Goal: Information Seeking & Learning: Find specific fact

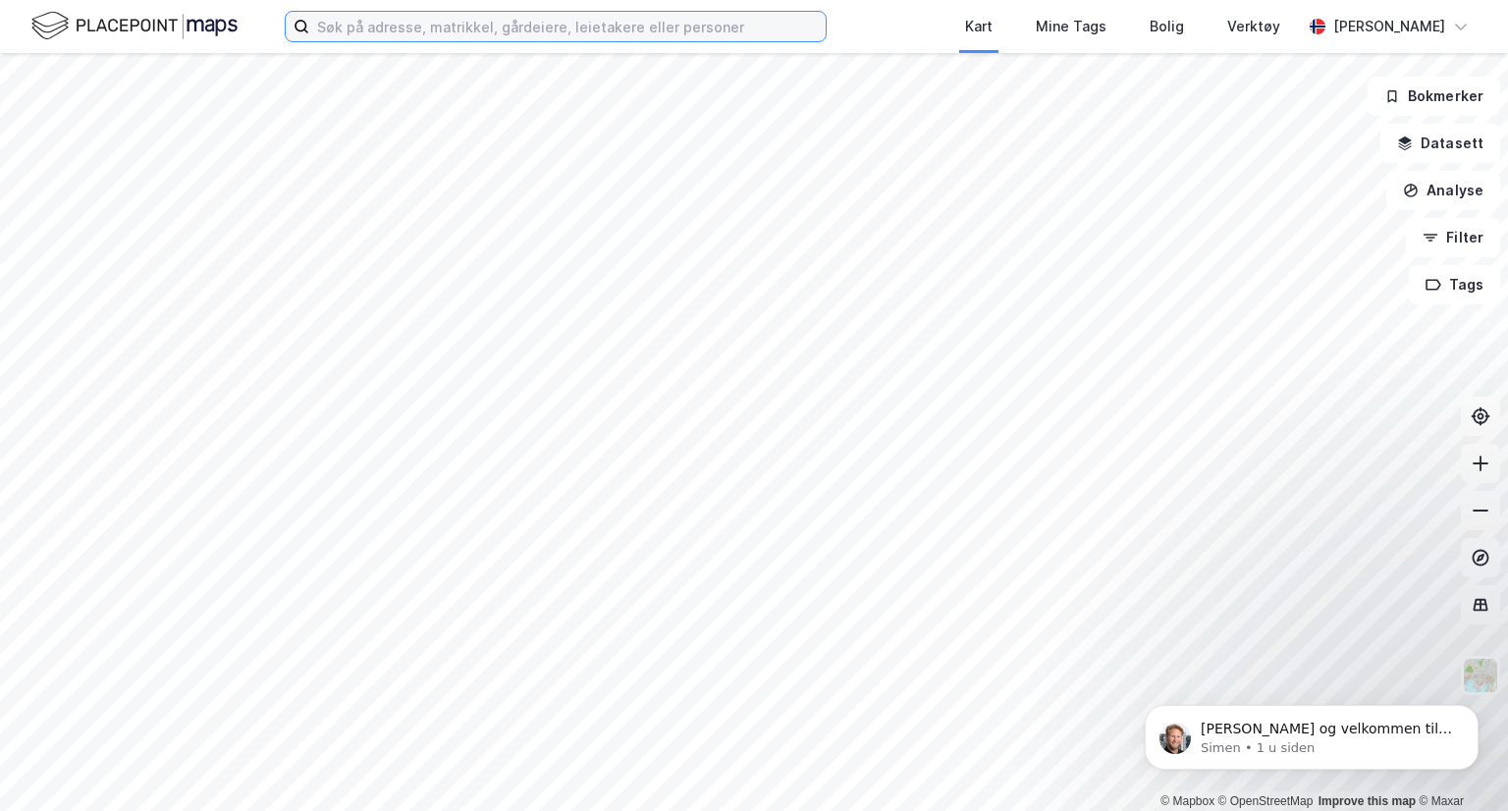
click at [412, 30] on input at bounding box center [567, 26] width 516 height 29
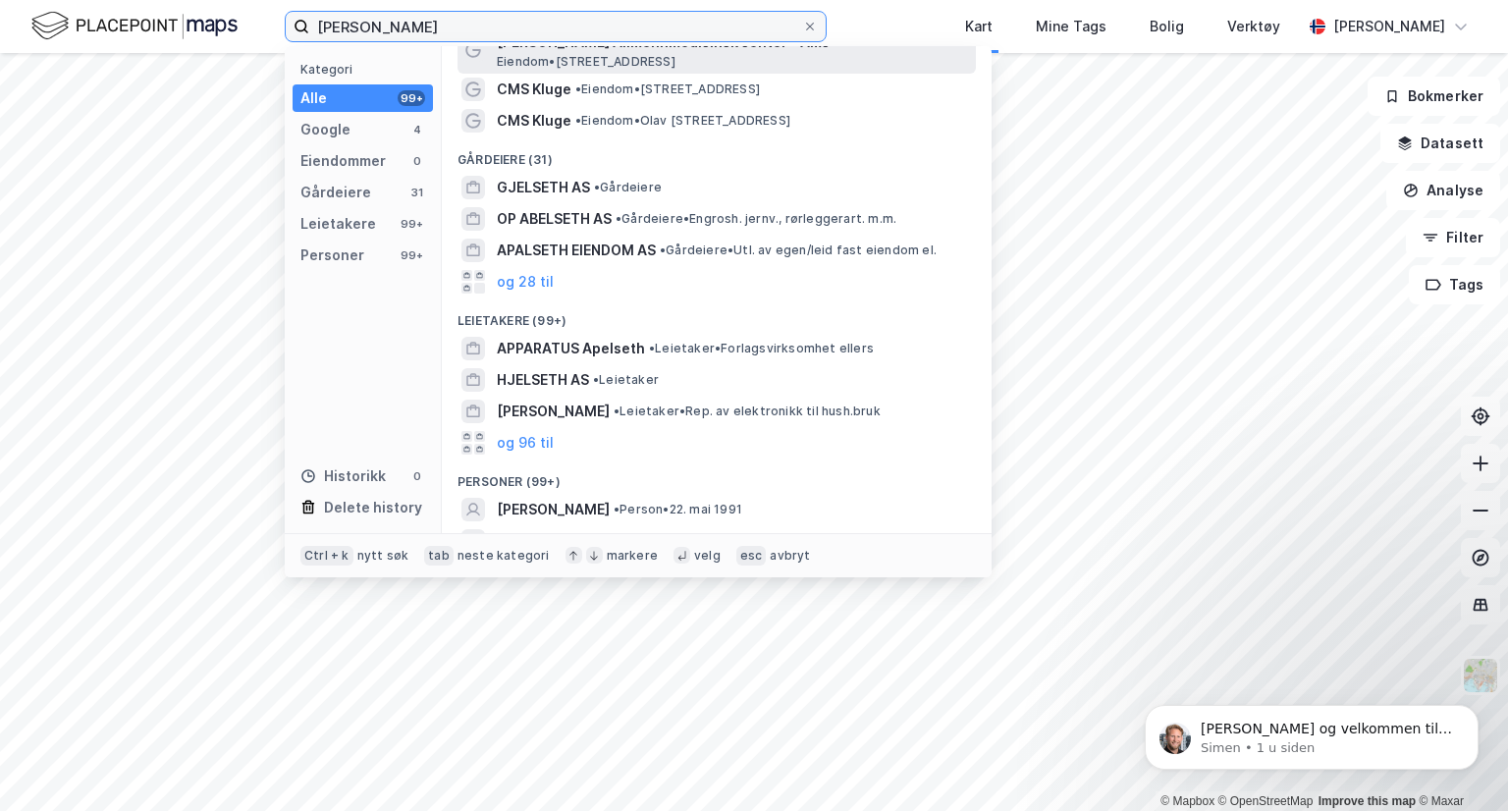
scroll to position [173, 0]
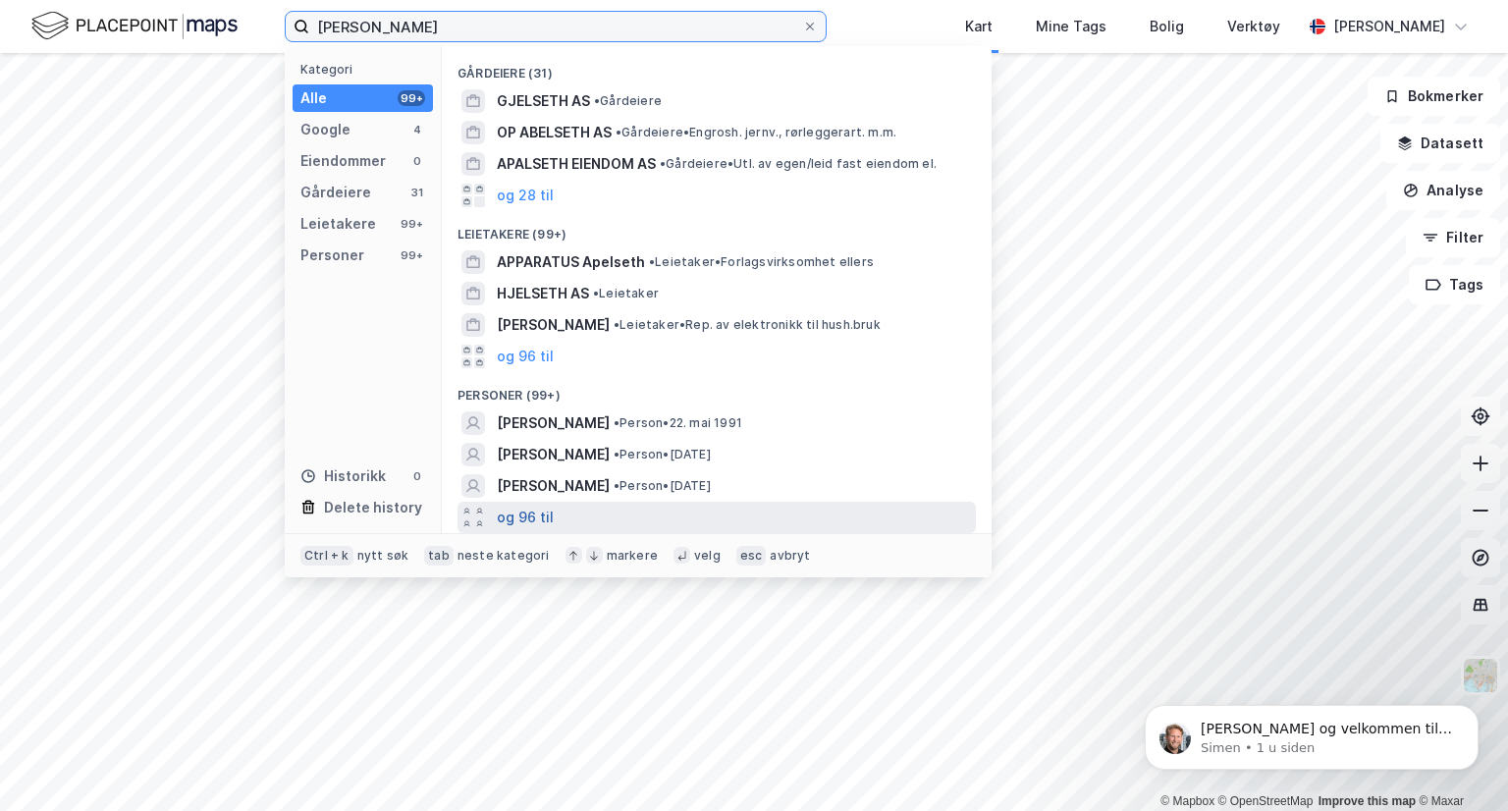
type input "[PERSON_NAME]"
click at [525, 511] on button "og 96 til" at bounding box center [525, 518] width 57 height 24
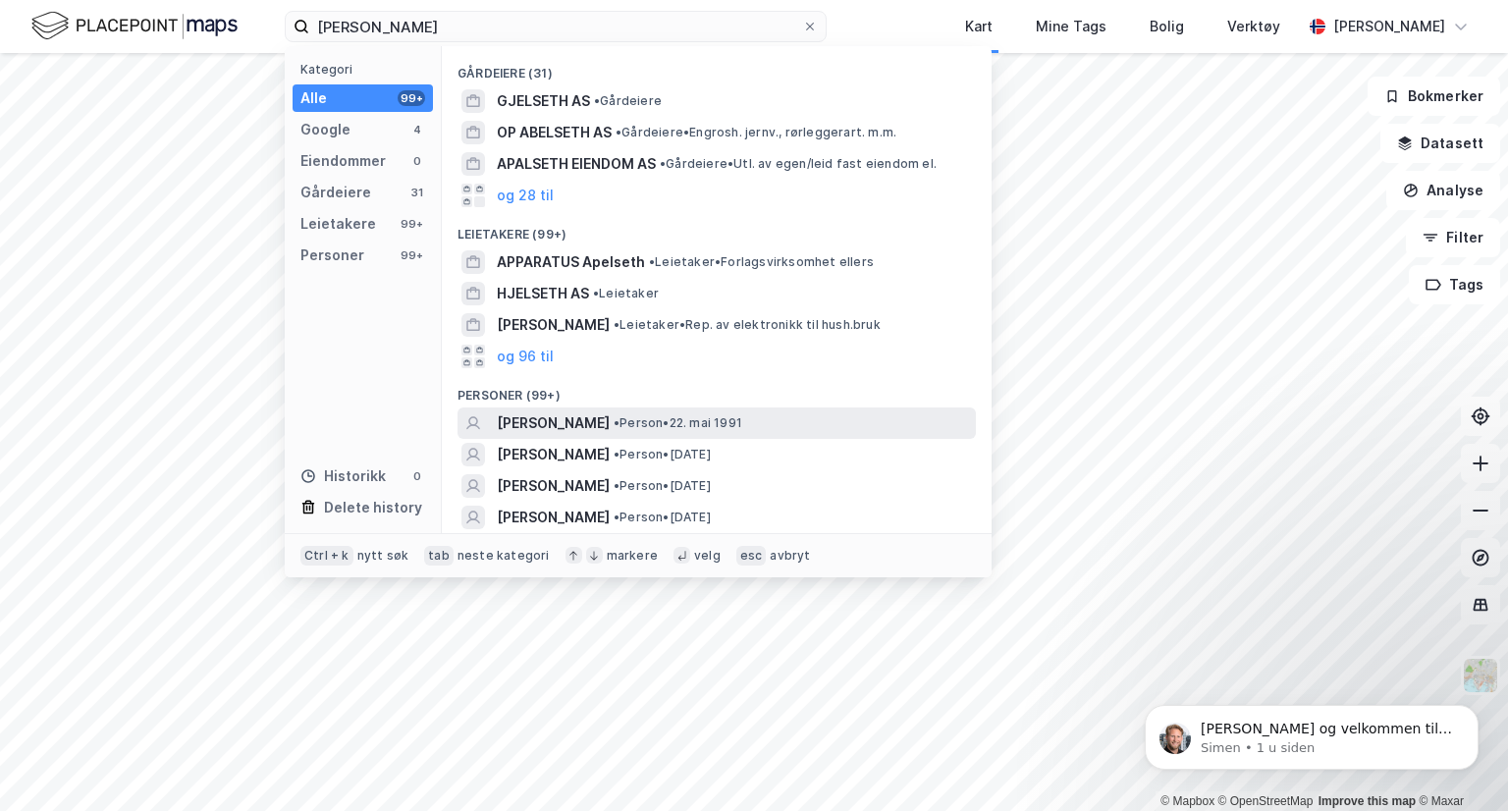
click at [560, 422] on span "[PERSON_NAME]" at bounding box center [553, 423] width 113 height 24
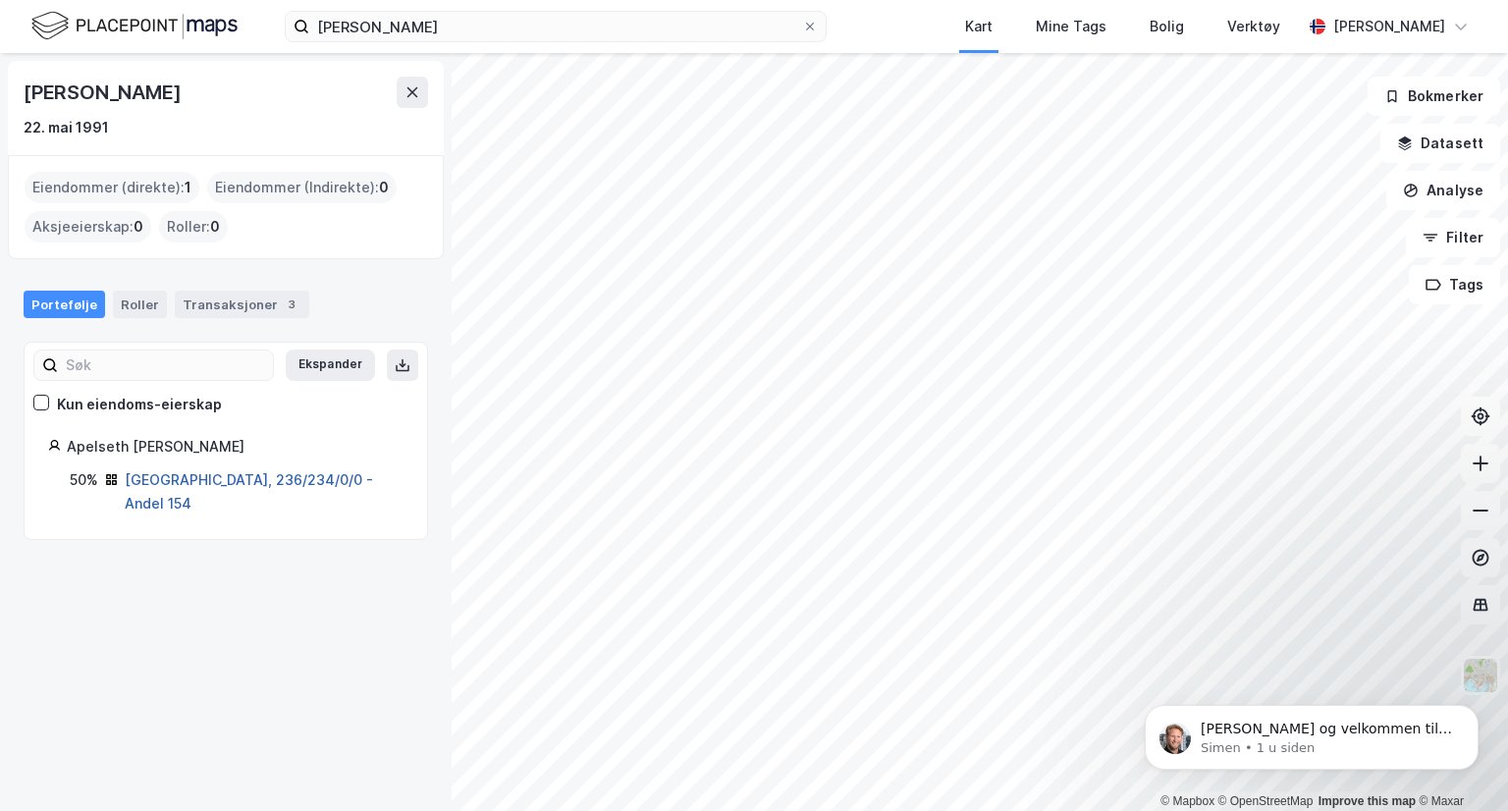
click at [225, 482] on link "[GEOGRAPHIC_DATA], 236/234/0/0 - Andel 154" at bounding box center [249, 491] width 248 height 40
